Goal: Information Seeking & Learning: Check status

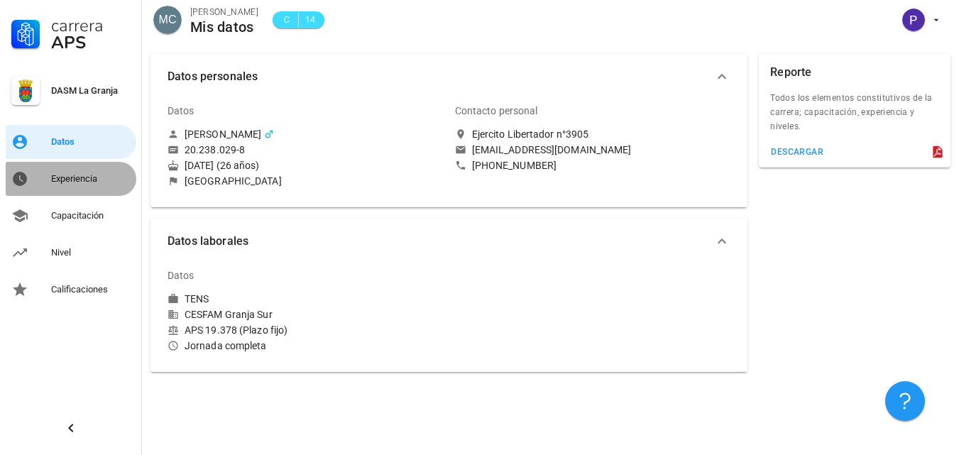
click at [91, 169] on div "Experiencia" at bounding box center [90, 178] width 79 height 23
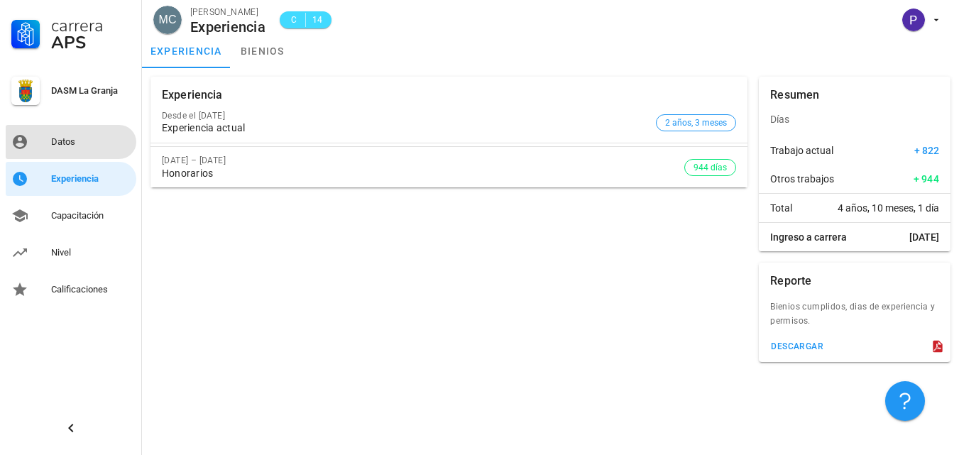
click at [51, 158] on link "Datos" at bounding box center [71, 142] width 131 height 34
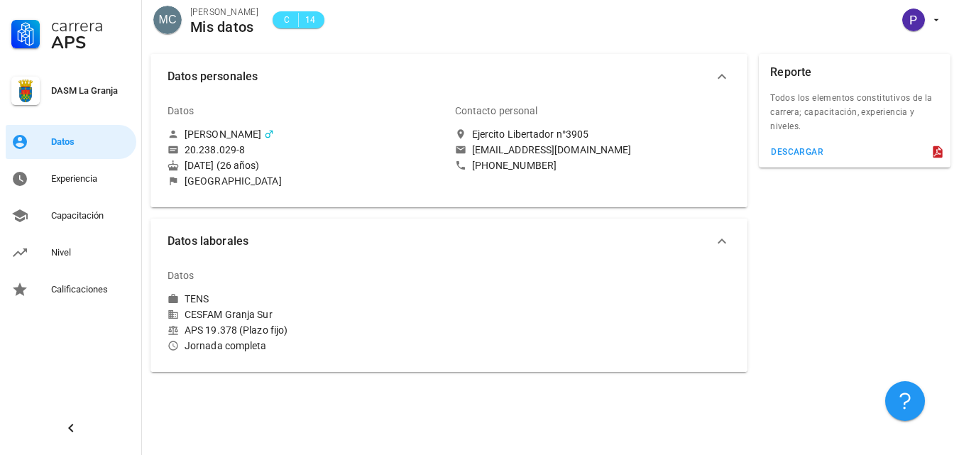
click at [214, 165] on div "[DATE] (26 años)" at bounding box center [305, 165] width 276 height 13
click at [713, 76] on icon "button" at bounding box center [721, 76] width 17 height 17
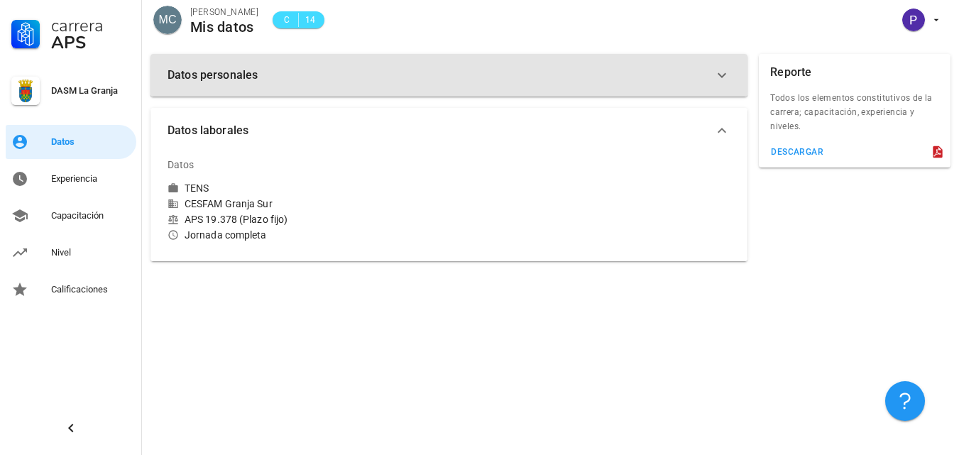
click at [713, 76] on icon "button" at bounding box center [721, 75] width 17 height 17
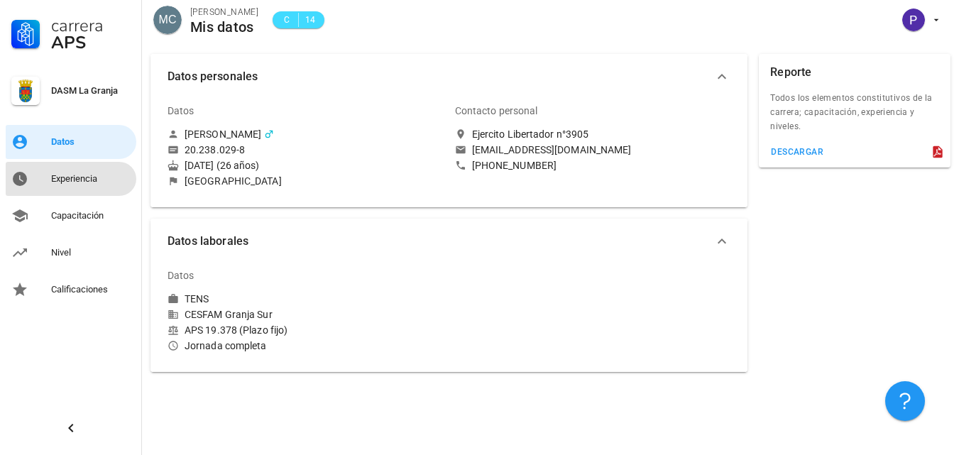
click at [42, 177] on link "Experiencia" at bounding box center [71, 179] width 131 height 34
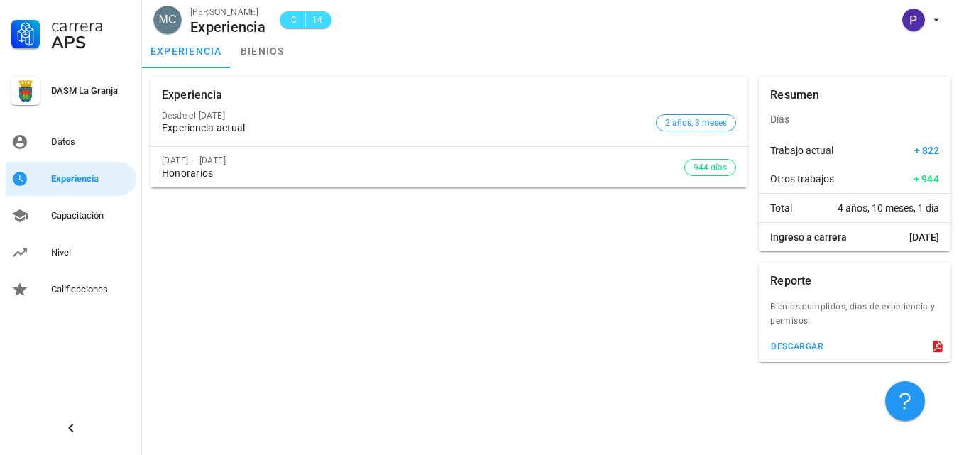
click at [725, 178] on div "[DATE] – [DATE] Honorarios 944 días" at bounding box center [448, 167] width 597 height 40
click at [685, 175] on div "[DATE] – [DATE] Honorarios 944 días" at bounding box center [448, 167] width 597 height 40
click at [94, 206] on div "Capacitación" at bounding box center [90, 215] width 79 height 23
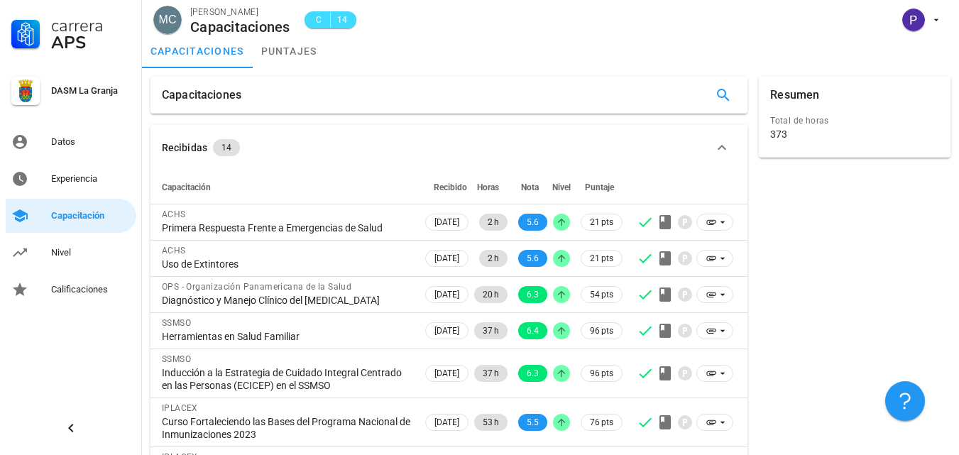
click at [837, 132] on div "373" at bounding box center [854, 134] width 169 height 13
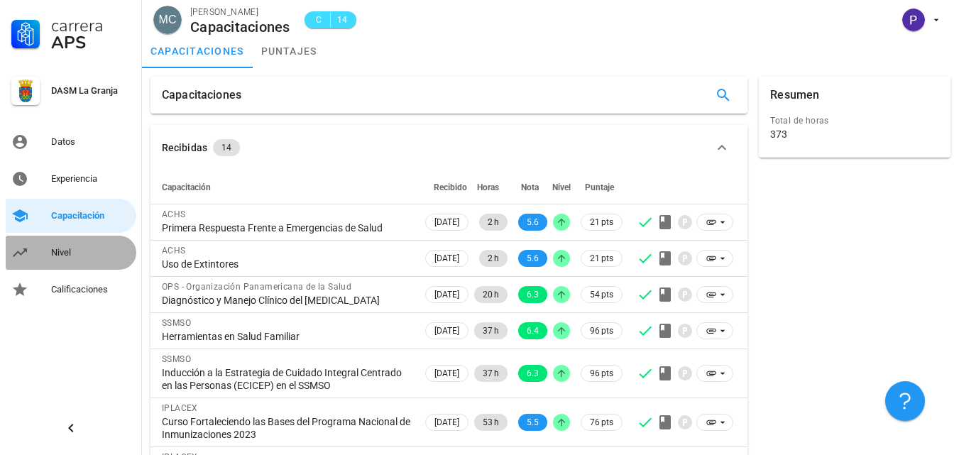
click at [66, 243] on div "Nivel" at bounding box center [90, 252] width 79 height 23
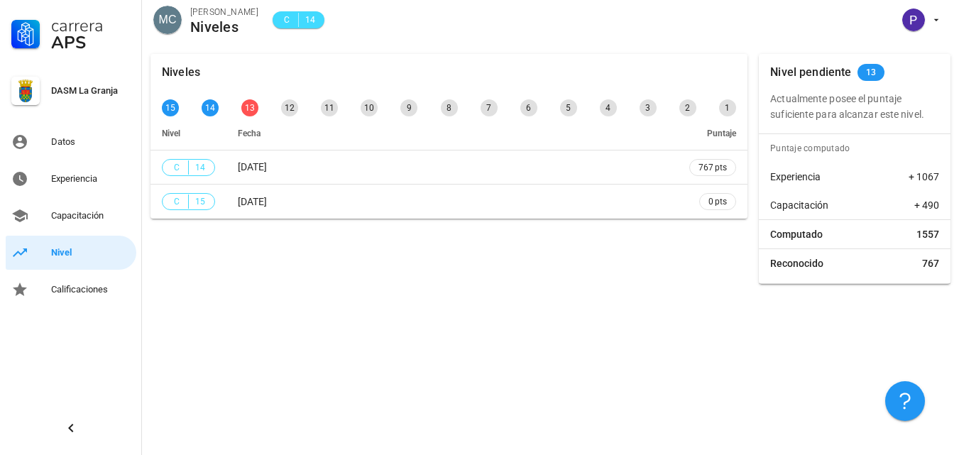
drag, startPoint x: 238, startPoint y: 111, endPoint x: 263, endPoint y: 137, distance: 35.6
click at [238, 111] on div "15 14 13 12 11 10 9 8 7 6 5 4 3 2 1" at bounding box center [449, 107] width 580 height 23
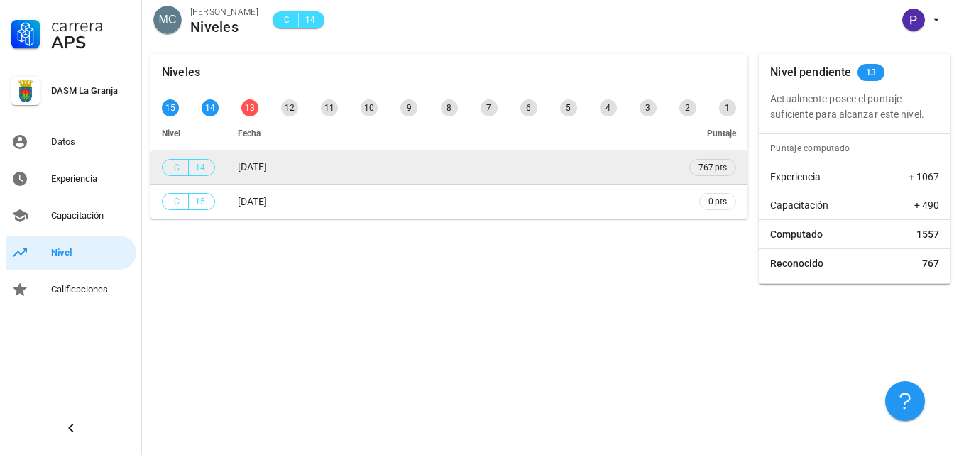
click at [267, 162] on span "[DATE]" at bounding box center [252, 166] width 29 height 11
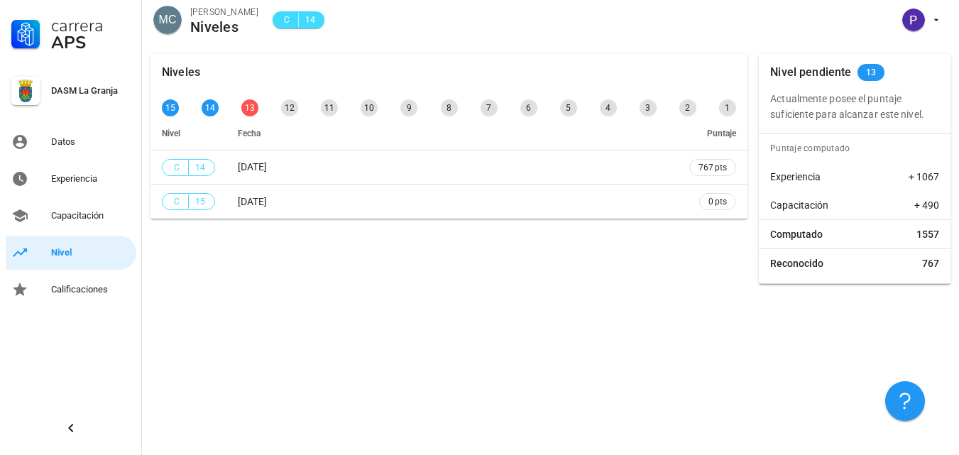
click at [434, 329] on div "Niveles 15 14 13 12 11 10 9 8 7 6 5 4 3 2 1 Nivel Fecha Puntaje C 14 [DATE] 767…" at bounding box center [550, 249] width 817 height 409
click at [348, 286] on div "Niveles 15 14 13 12 11 10 9 8 7 6 5 4 3 2 1 Nivel Fecha Puntaje C 14 [DATE] 767…" at bounding box center [449, 168] width 608 height 241
click at [246, 104] on div "13" at bounding box center [249, 107] width 17 height 17
click at [75, 293] on div "Calificaciones" at bounding box center [90, 289] width 79 height 11
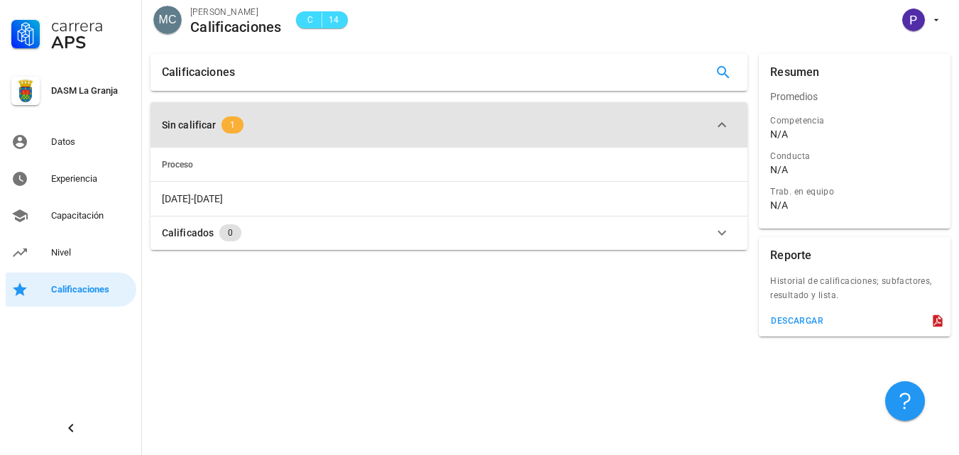
click at [228, 120] on span "1" at bounding box center [232, 124] width 22 height 17
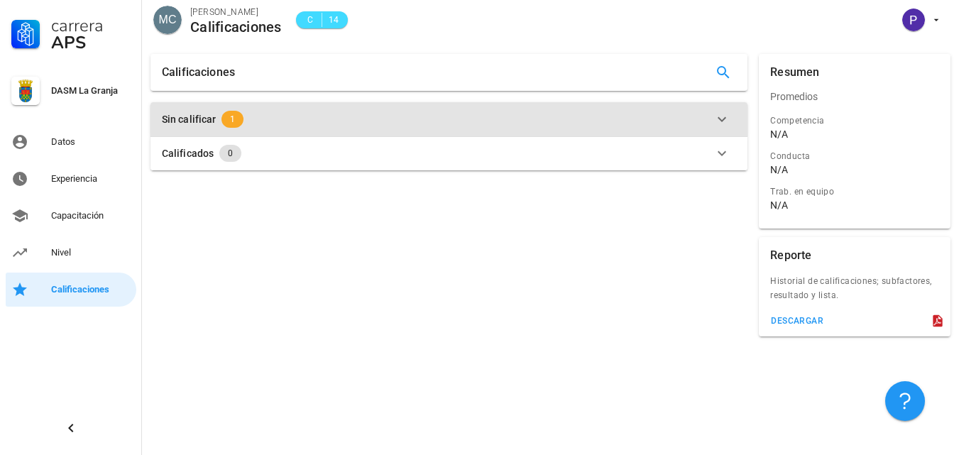
click at [219, 120] on div "Sin calificar 1" at bounding box center [440, 119] width 557 height 17
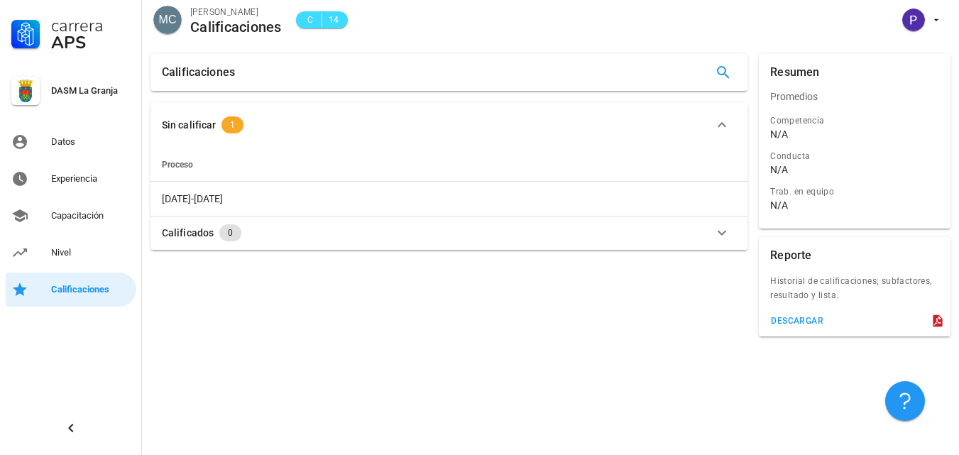
click at [186, 165] on span "Proceso" at bounding box center [177, 165] width 31 height 10
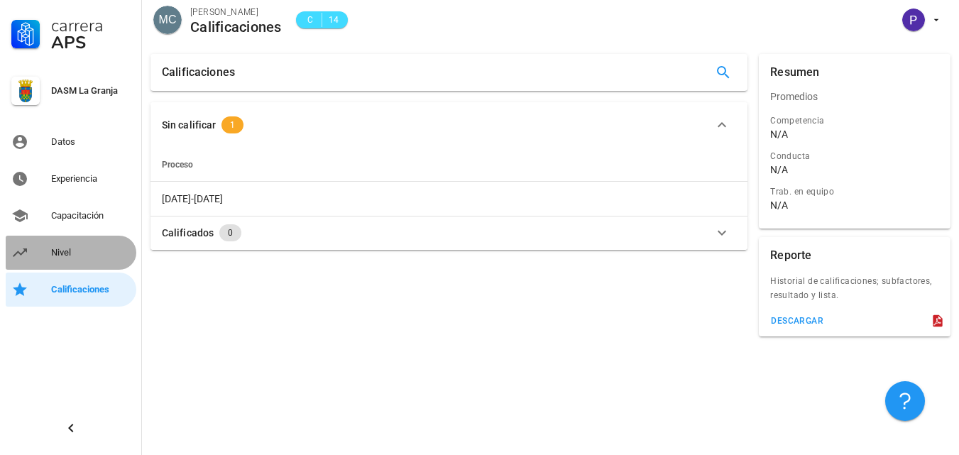
click at [40, 246] on link "Nivel" at bounding box center [71, 253] width 131 height 34
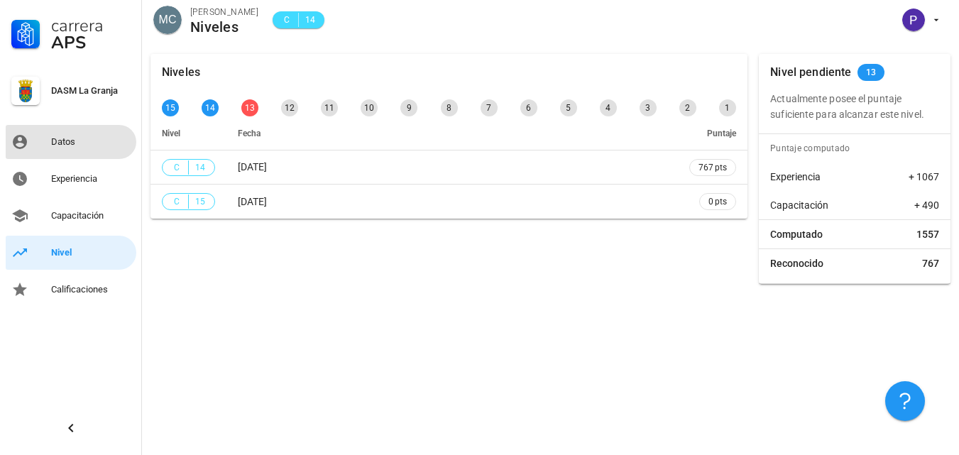
click at [96, 131] on div "Datos" at bounding box center [90, 142] width 79 height 23
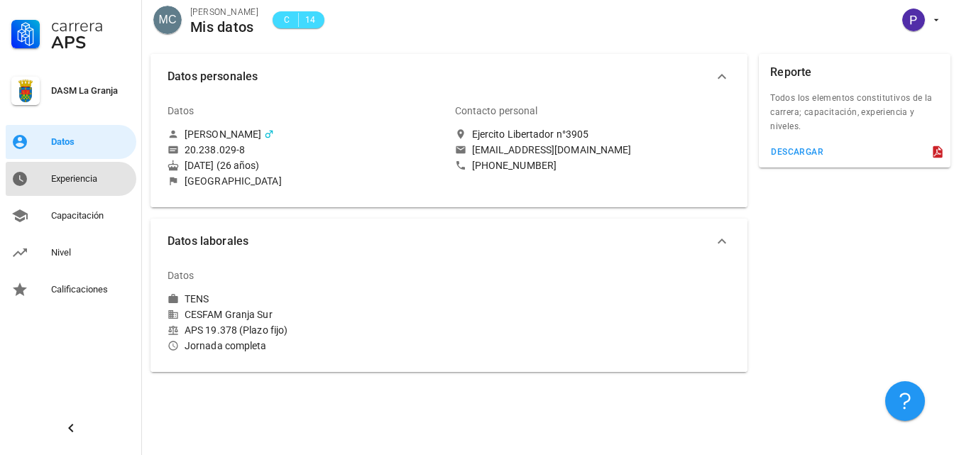
click at [103, 180] on div "Experiencia" at bounding box center [90, 178] width 79 height 11
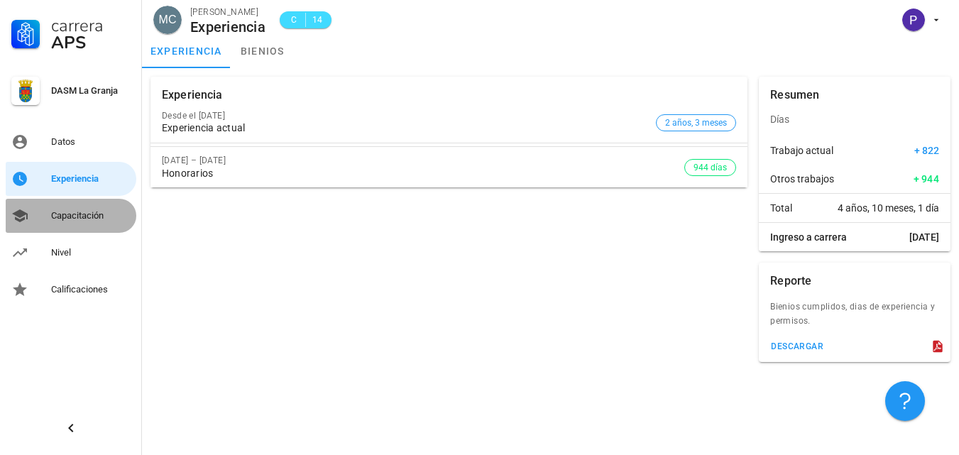
click at [93, 221] on div "Capacitación" at bounding box center [90, 215] width 79 height 23
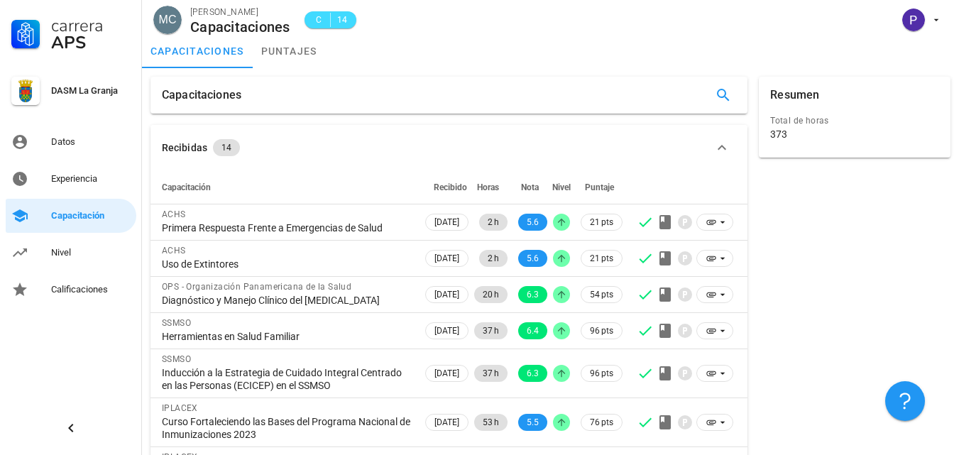
click at [474, 106] on div "Capacitaciones" at bounding box center [448, 95] width 597 height 37
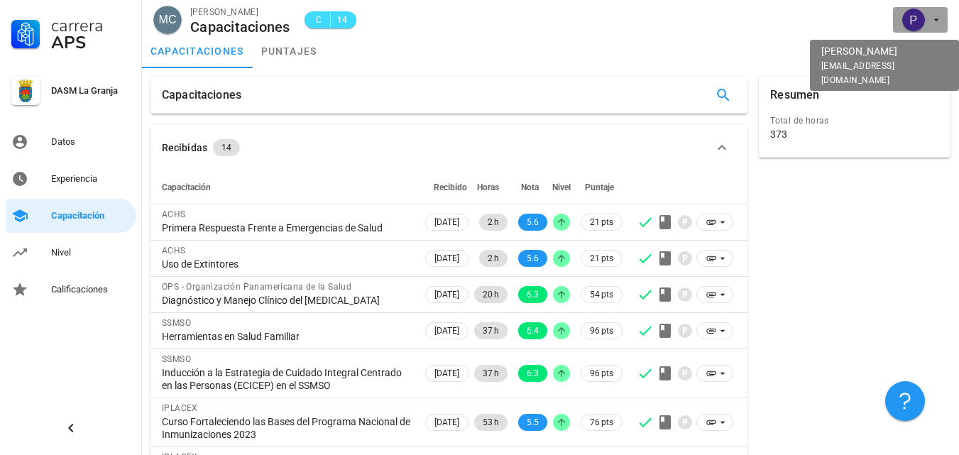
click at [942, 26] on button "button" at bounding box center [920, 20] width 55 height 26
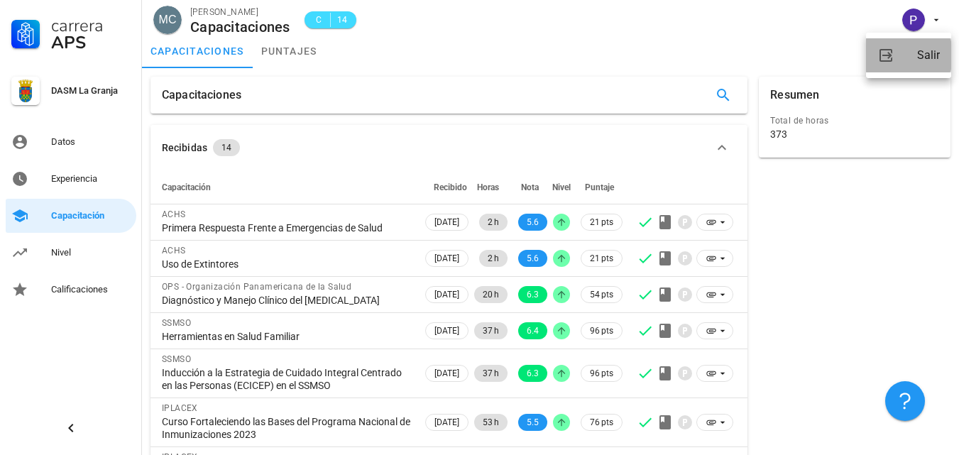
click at [928, 60] on div "Salir" at bounding box center [928, 55] width 23 height 28
